Goal: Transaction & Acquisition: Purchase product/service

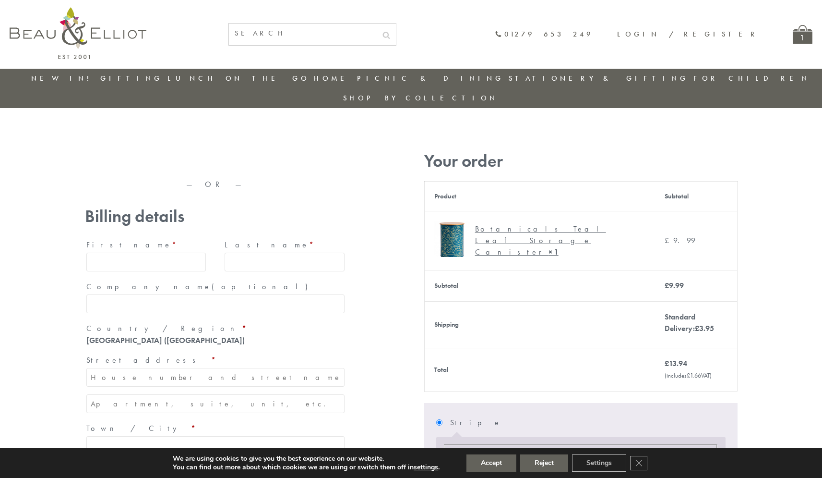
type input "maria33@yahoo.com"
type input "Maria"
type input "Williams"
type input "23, Scottsdale, Happytown"
type input "London"
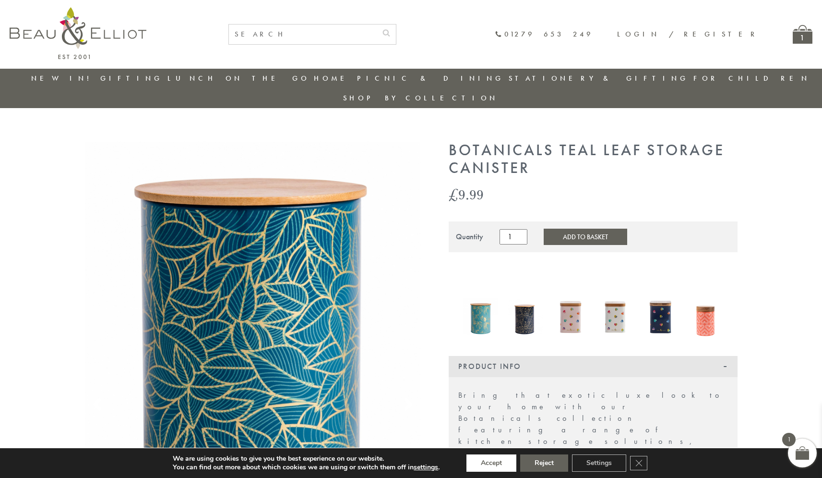
click at [492, 463] on button "Accept" at bounding box center [492, 462] width 50 height 17
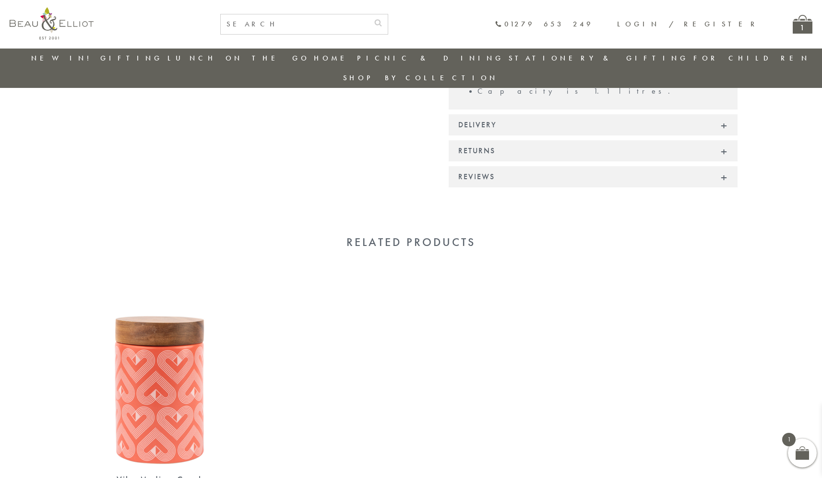
scroll to position [653, 0]
